Goal: Task Accomplishment & Management: Use online tool/utility

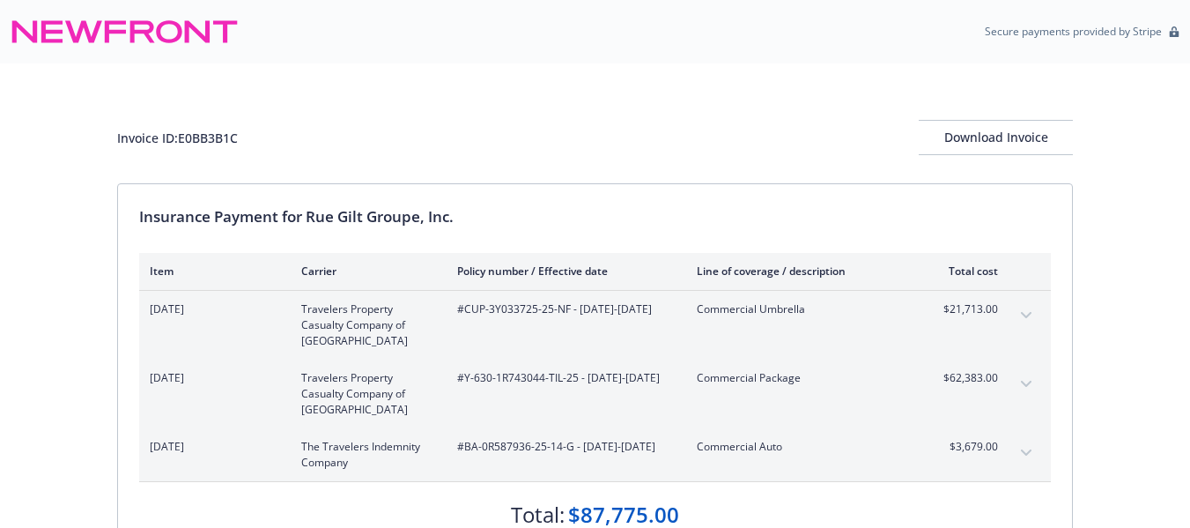
click at [228, 139] on div "Invoice ID: E0BB3B1C" at bounding box center [177, 138] width 121 height 18
copy div "E0BB3B1C"
